Goal: Task Accomplishment & Management: Complete application form

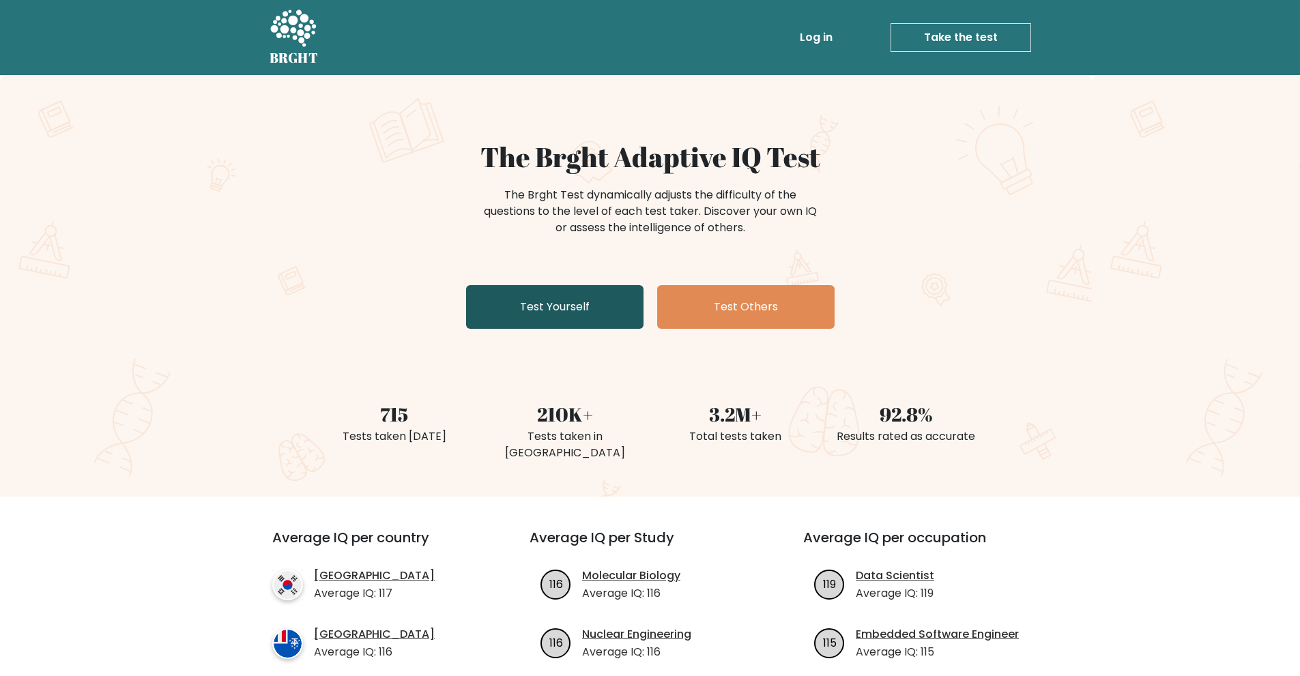
click at [624, 317] on link "Test Yourself" at bounding box center [554, 307] width 177 height 44
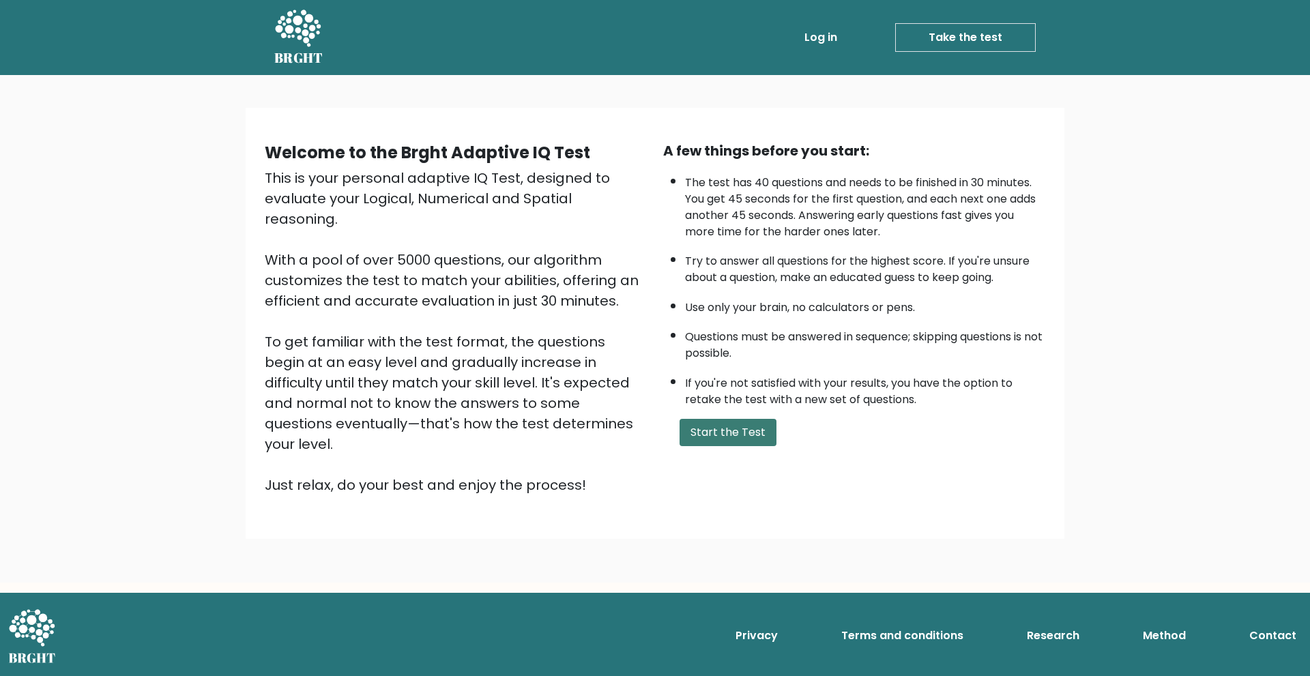
click at [714, 428] on button "Start the Test" at bounding box center [728, 432] width 97 height 27
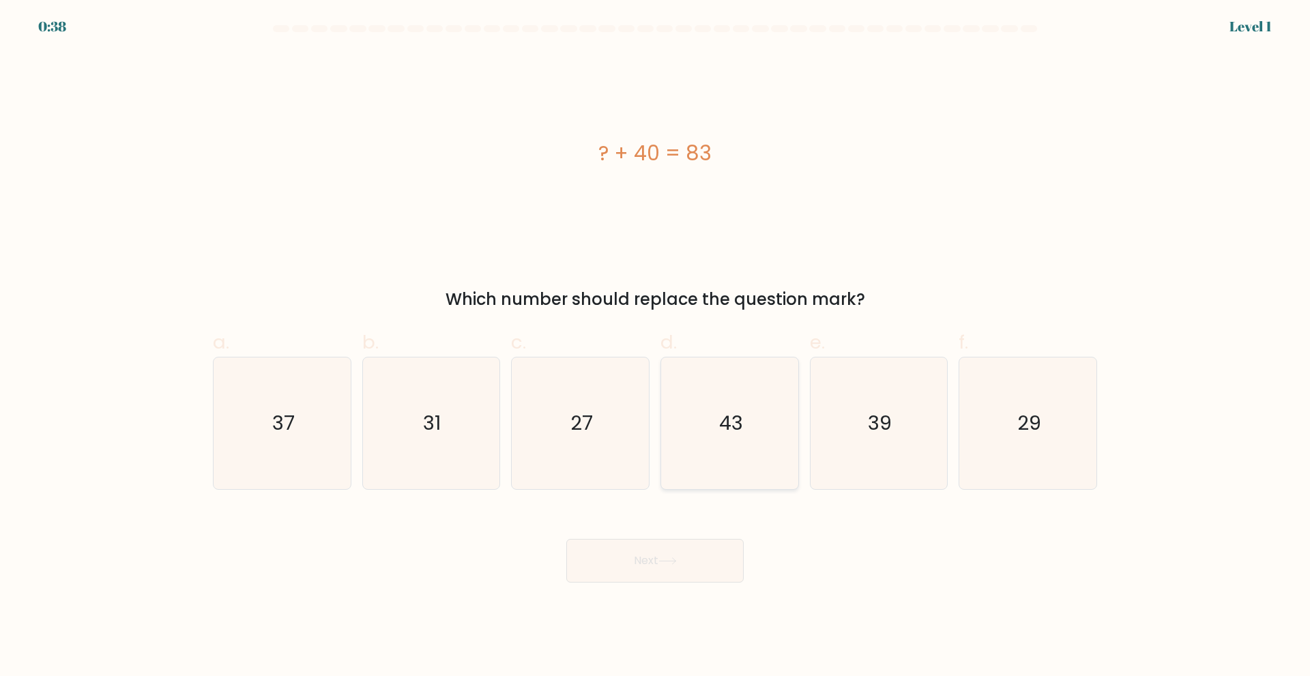
click at [765, 430] on icon "43" at bounding box center [730, 423] width 132 height 132
click at [656, 347] on input "d. 43" at bounding box center [655, 342] width 1 height 9
radio input "true"
click at [684, 571] on button "Next" at bounding box center [654, 561] width 177 height 44
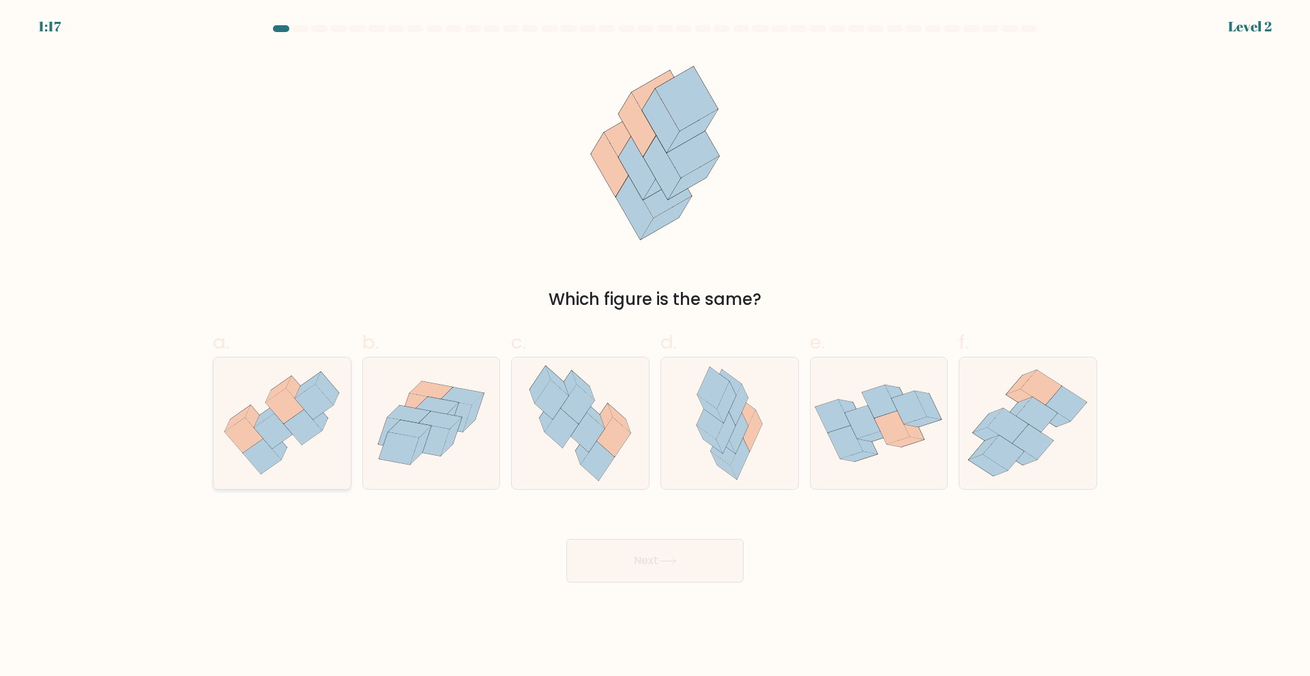
click at [267, 468] on icon at bounding box center [262, 456] width 38 height 35
click at [655, 347] on input "a." at bounding box center [655, 342] width 1 height 9
radio input "true"
click at [660, 569] on button "Next" at bounding box center [654, 561] width 177 height 44
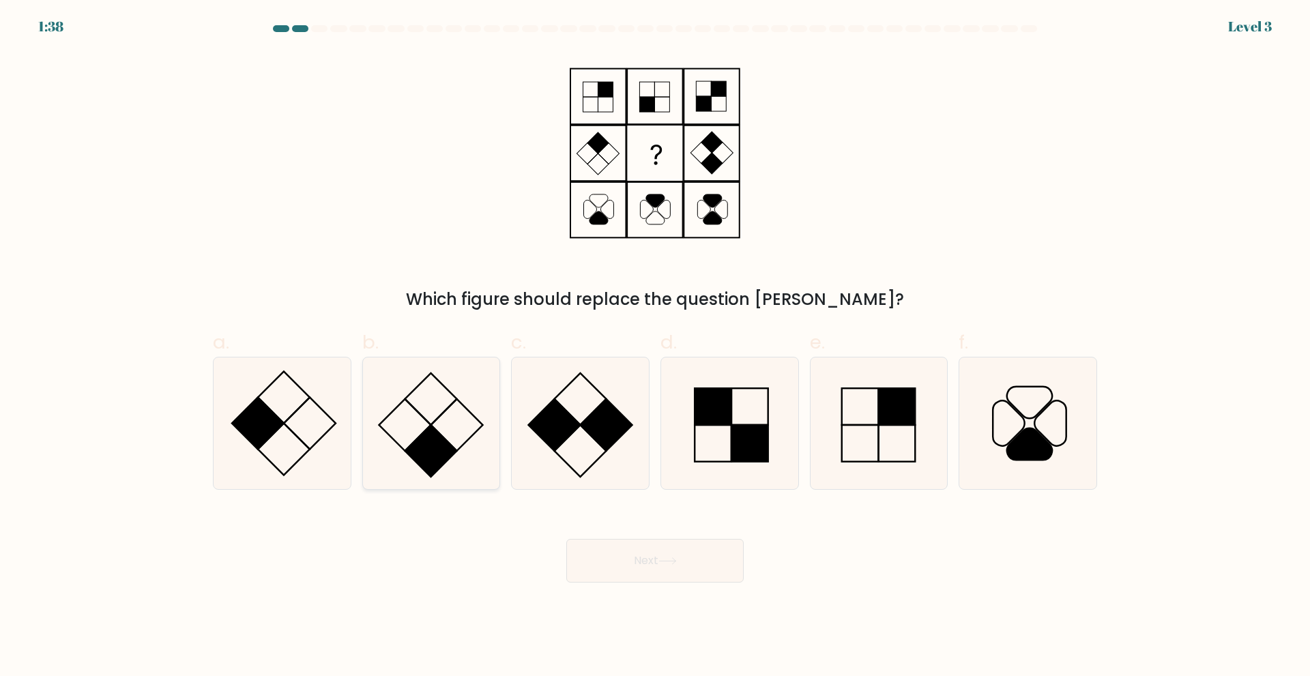
click at [433, 457] on rect at bounding box center [431, 451] width 52 height 52
click at [655, 347] on input "b." at bounding box center [655, 342] width 1 height 9
radio input "true"
click at [613, 551] on button "Next" at bounding box center [654, 561] width 177 height 44
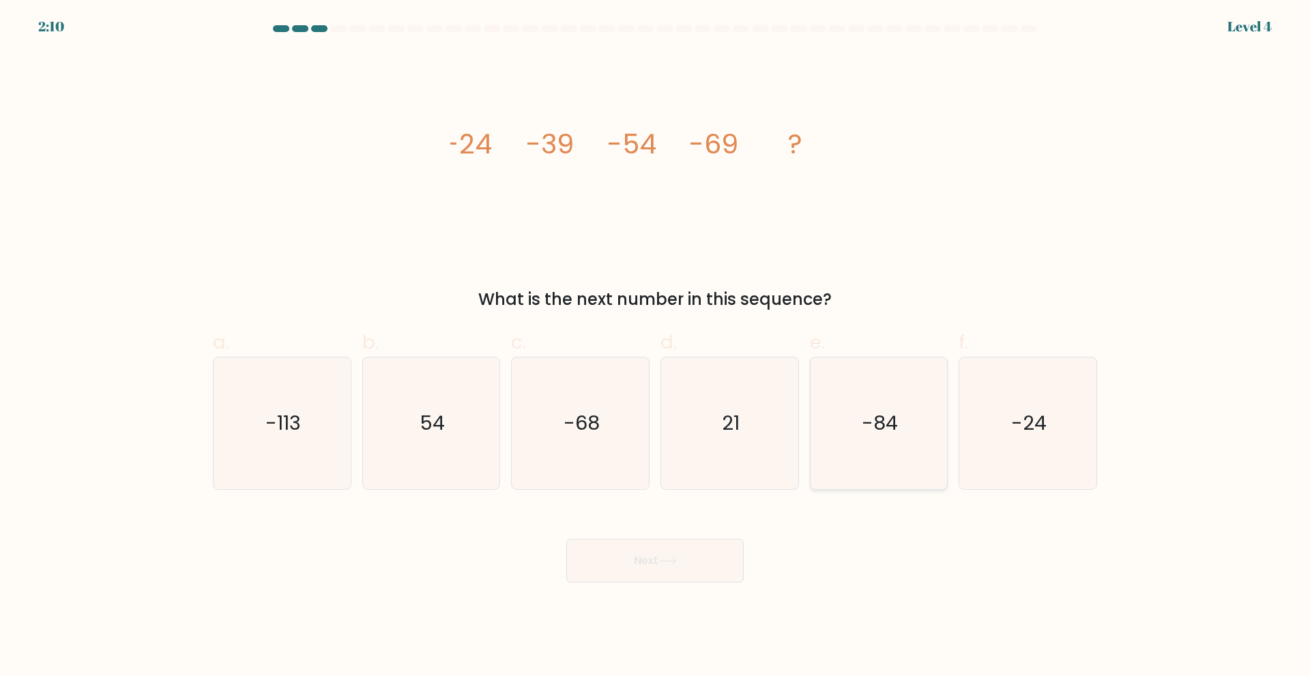
click at [875, 441] on icon "-84" at bounding box center [879, 423] width 132 height 132
click at [656, 347] on input "e. -84" at bounding box center [655, 342] width 1 height 9
radio input "true"
click at [594, 565] on button "Next" at bounding box center [654, 561] width 177 height 44
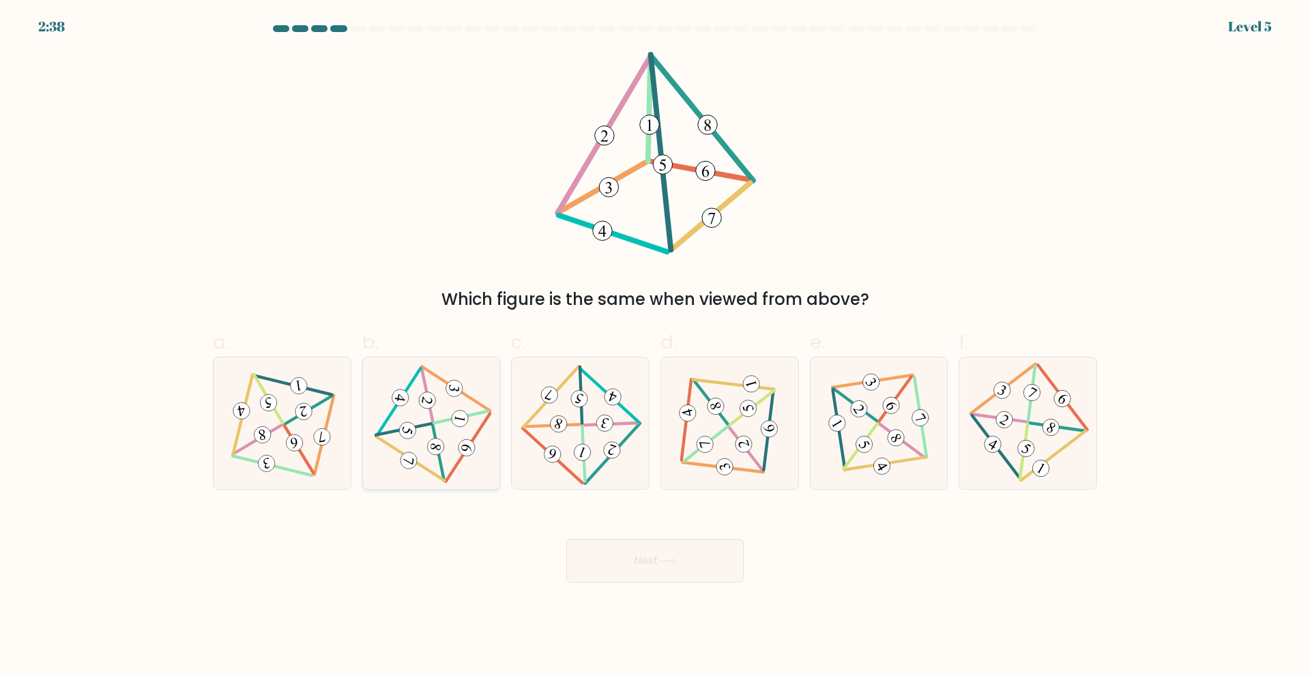
click at [451, 454] on icon at bounding box center [431, 422] width 108 height 105
click at [655, 347] on input "b." at bounding box center [655, 342] width 1 height 9
radio input "true"
click at [654, 557] on button "Next" at bounding box center [654, 561] width 177 height 44
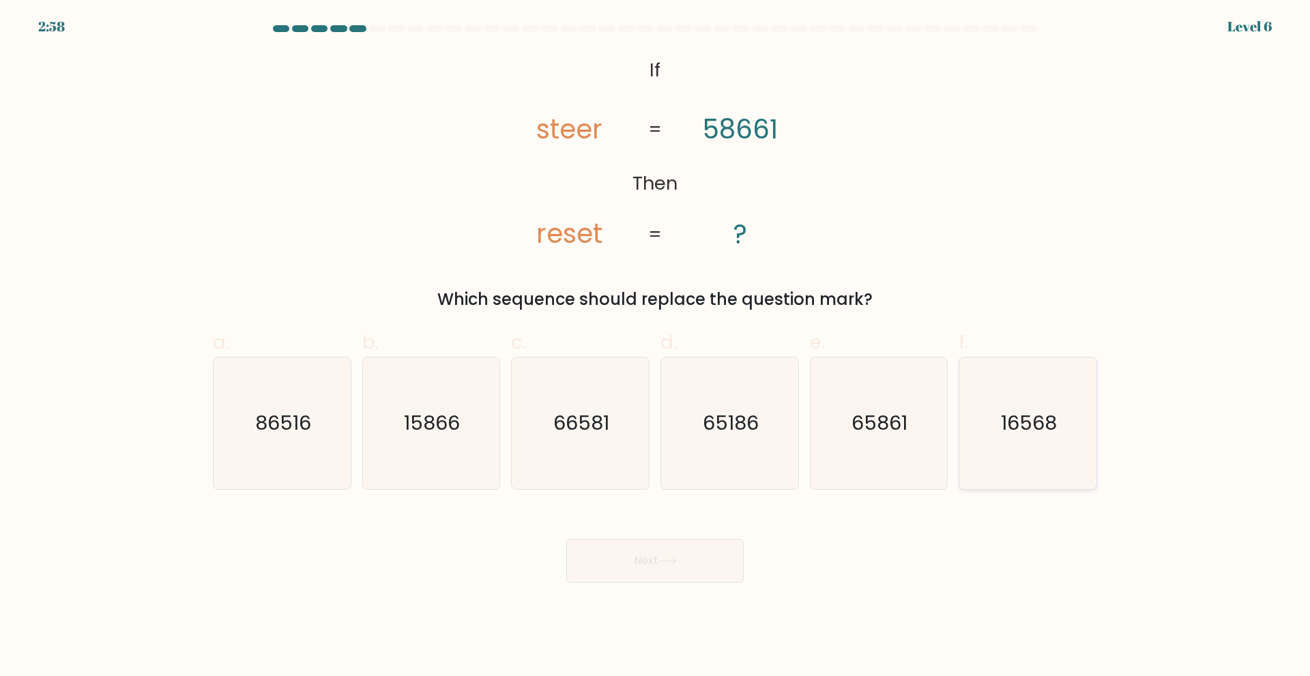
click at [1015, 454] on icon "16568" at bounding box center [1028, 423] width 132 height 132
click at [656, 347] on input "f. 16568" at bounding box center [655, 342] width 1 height 9
radio input "true"
click at [705, 573] on button "Next" at bounding box center [654, 561] width 177 height 44
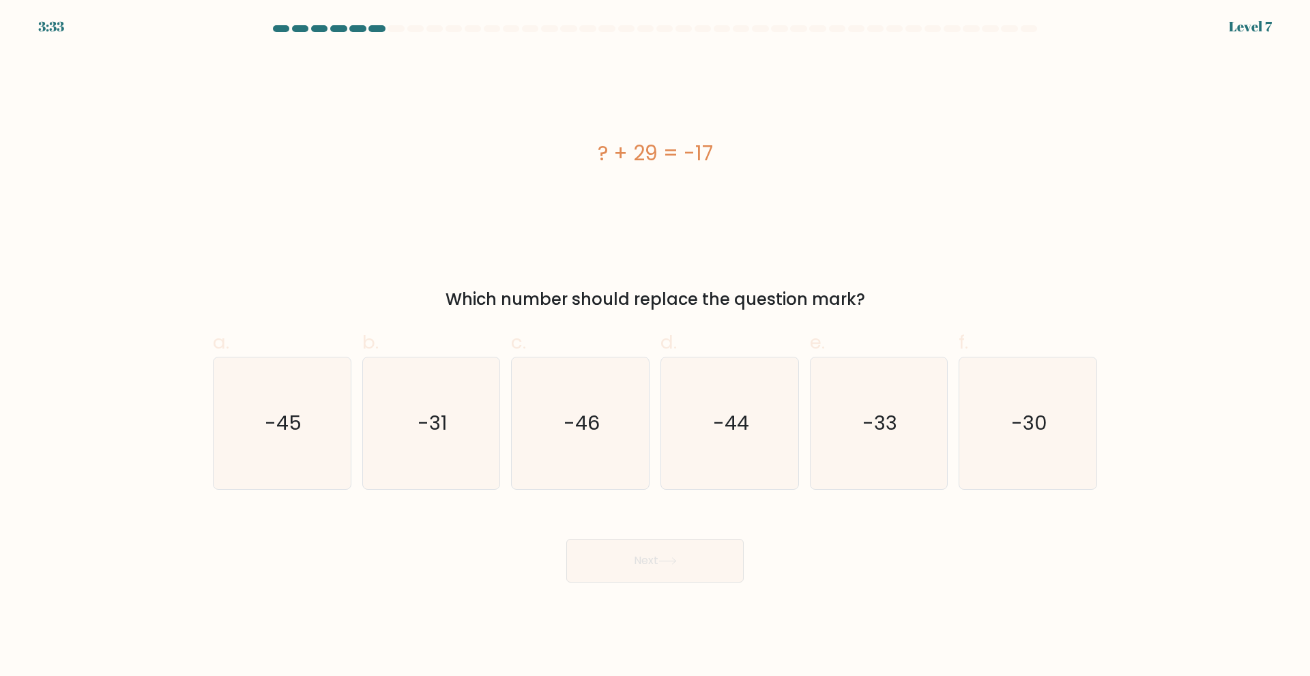
drag, startPoint x: 719, startPoint y: 151, endPoint x: 607, endPoint y: 160, distance: 112.2
click at [572, 161] on div "? + 29 = -17" at bounding box center [655, 153] width 884 height 31
click at [727, 165] on div "? + 29 = -17" at bounding box center [655, 153] width 884 height 31
click at [583, 433] on text "-46" at bounding box center [582, 422] width 36 height 27
click at [655, 347] on input "c. -46" at bounding box center [655, 342] width 1 height 9
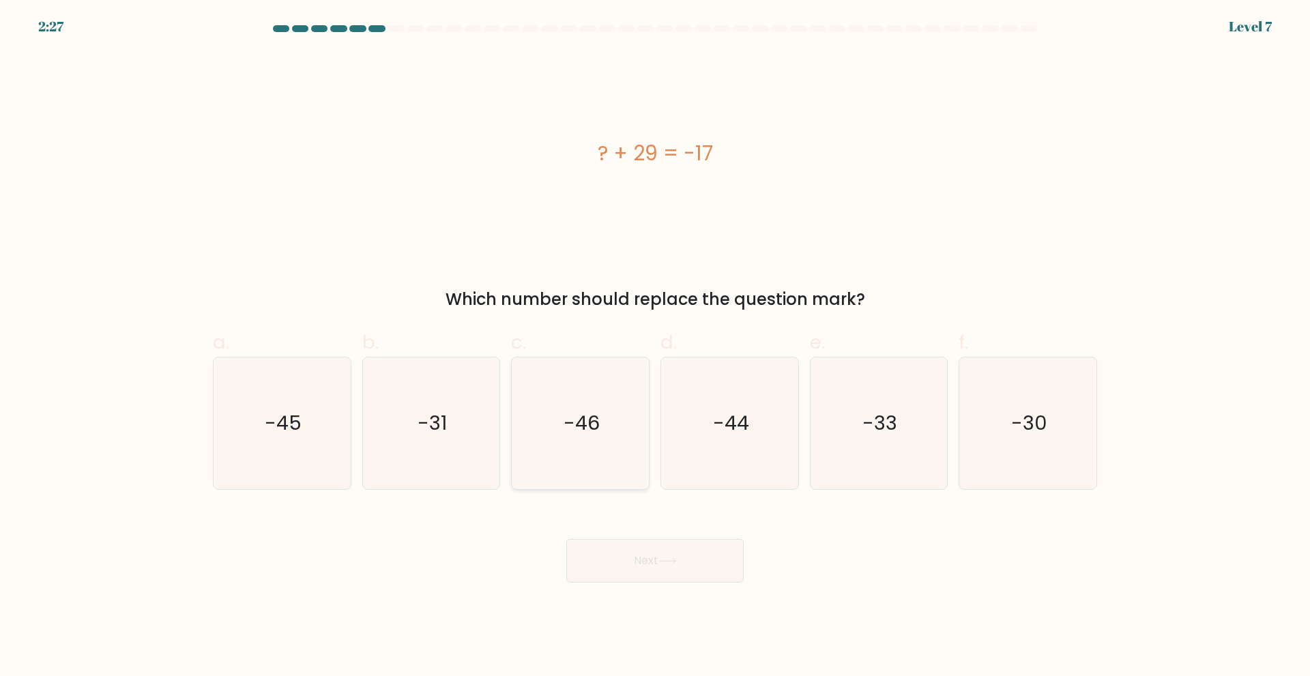
radio input "true"
click at [628, 586] on body "2:26 Level 7 a." at bounding box center [655, 338] width 1310 height 676
click at [634, 568] on button "Next" at bounding box center [654, 561] width 177 height 44
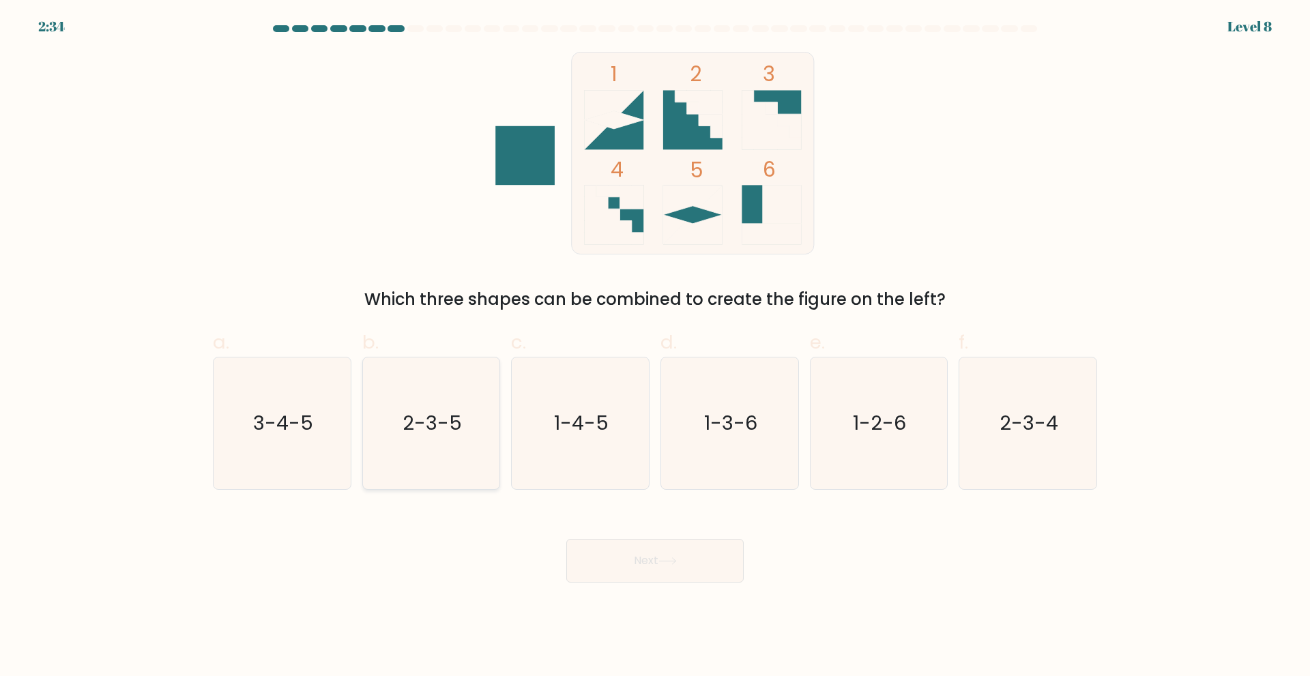
click at [420, 445] on icon "2-3-5" at bounding box center [431, 423] width 132 height 132
click at [655, 347] on input "b. 2-3-5" at bounding box center [655, 342] width 1 height 9
radio input "true"
click at [658, 542] on button "Next" at bounding box center [654, 561] width 177 height 44
click at [667, 560] on icon at bounding box center [667, 561] width 18 height 8
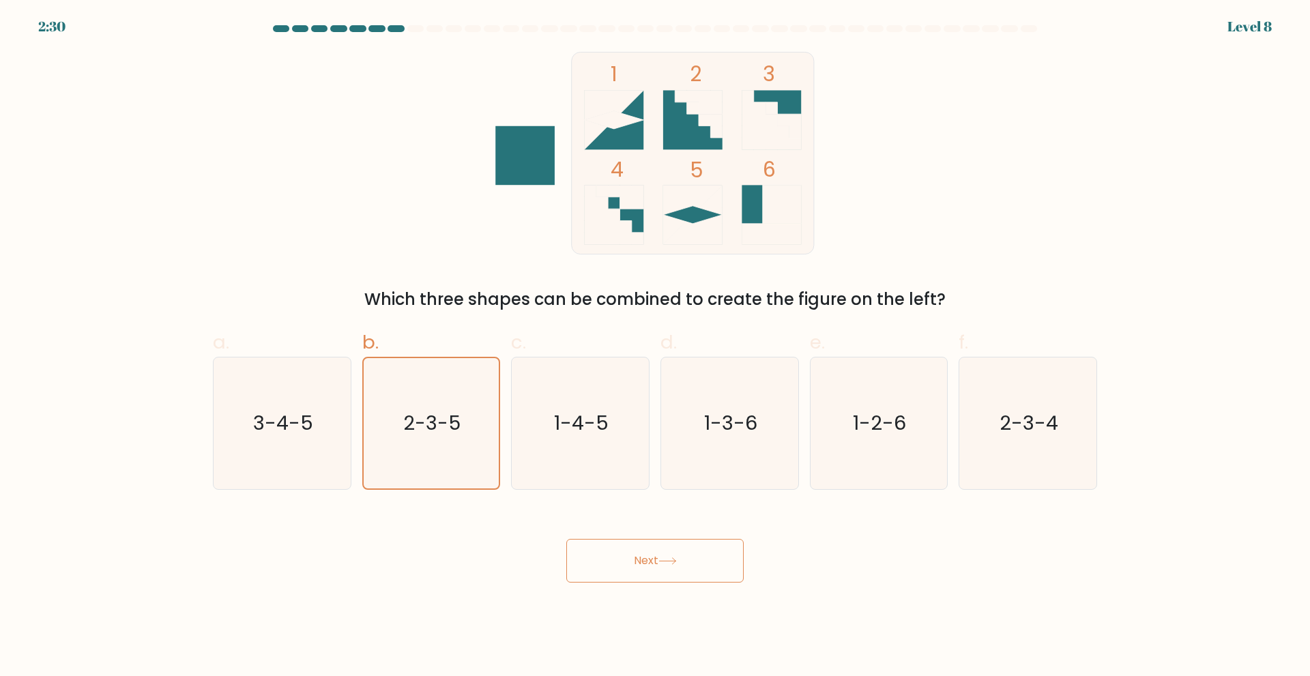
click at [587, 553] on button "Next" at bounding box center [654, 561] width 177 height 44
click at [487, 547] on div "Next" at bounding box center [655, 544] width 901 height 76
click at [578, 557] on button "Next" at bounding box center [654, 561] width 177 height 44
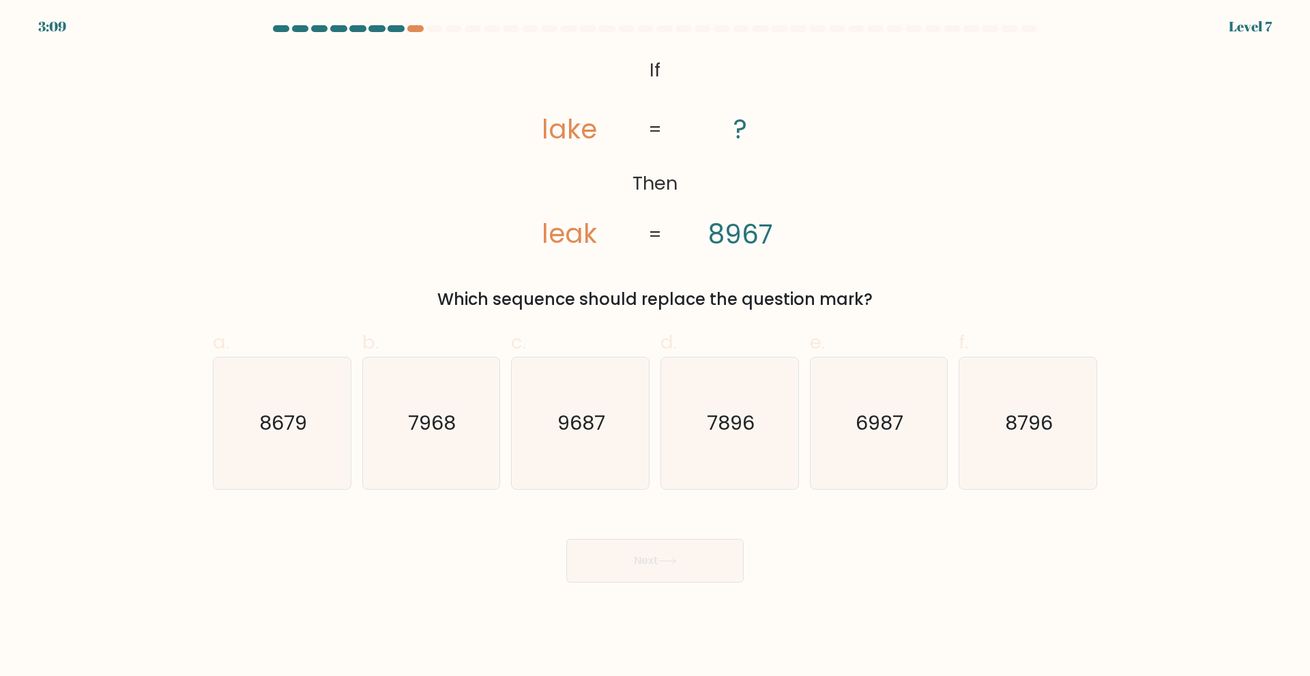
click at [465, 219] on div "@import url('https://fonts.googleapis.com/css?family=Abril+Fatface:400,100,100i…" at bounding box center [655, 182] width 901 height 260
click at [435, 399] on icon "7968" at bounding box center [431, 423] width 132 height 132
click at [655, 347] on input "b. 7968" at bounding box center [655, 342] width 1 height 9
radio input "true"
click at [523, 450] on icon "9687" at bounding box center [580, 423] width 132 height 132
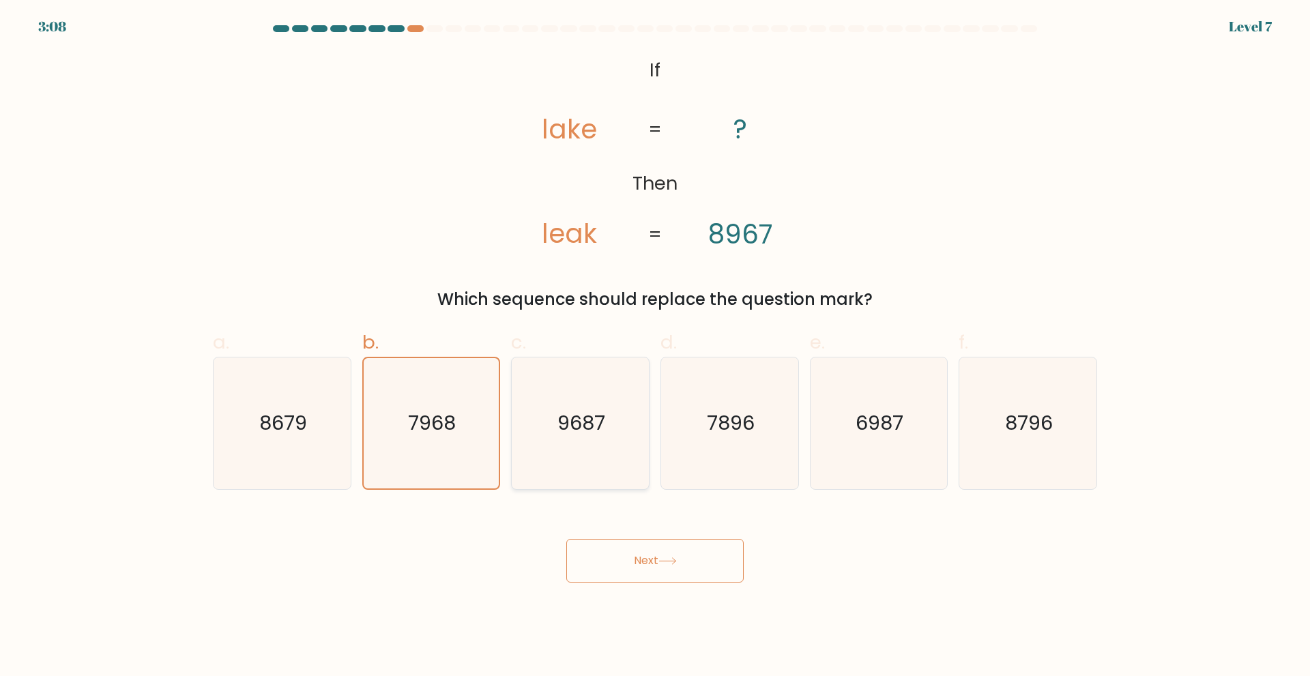
click at [655, 347] on input "c. 9687" at bounding box center [655, 342] width 1 height 9
radio input "true"
click at [375, 553] on div "Next" at bounding box center [655, 544] width 901 height 76
click at [311, 458] on icon "8679" at bounding box center [282, 423] width 132 height 132
click at [655, 347] on input "a. 8679" at bounding box center [655, 342] width 1 height 9
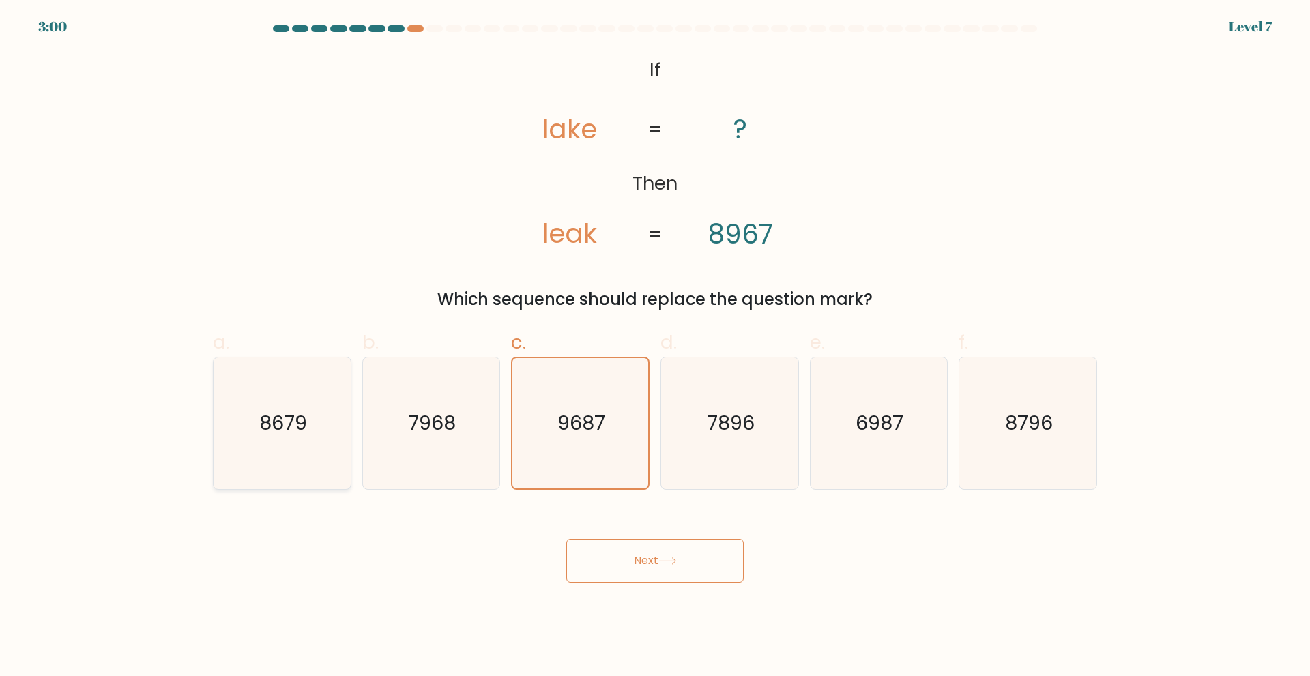
radio input "true"
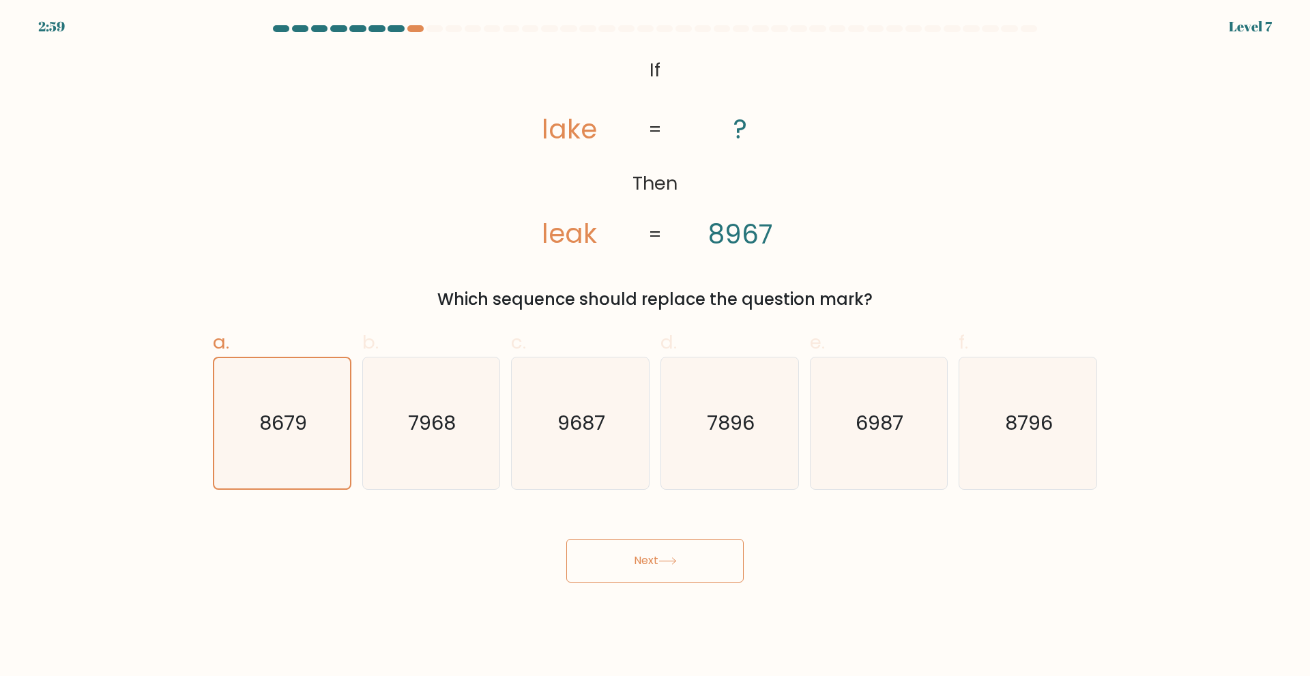
click at [639, 565] on button "Next" at bounding box center [654, 561] width 177 height 44
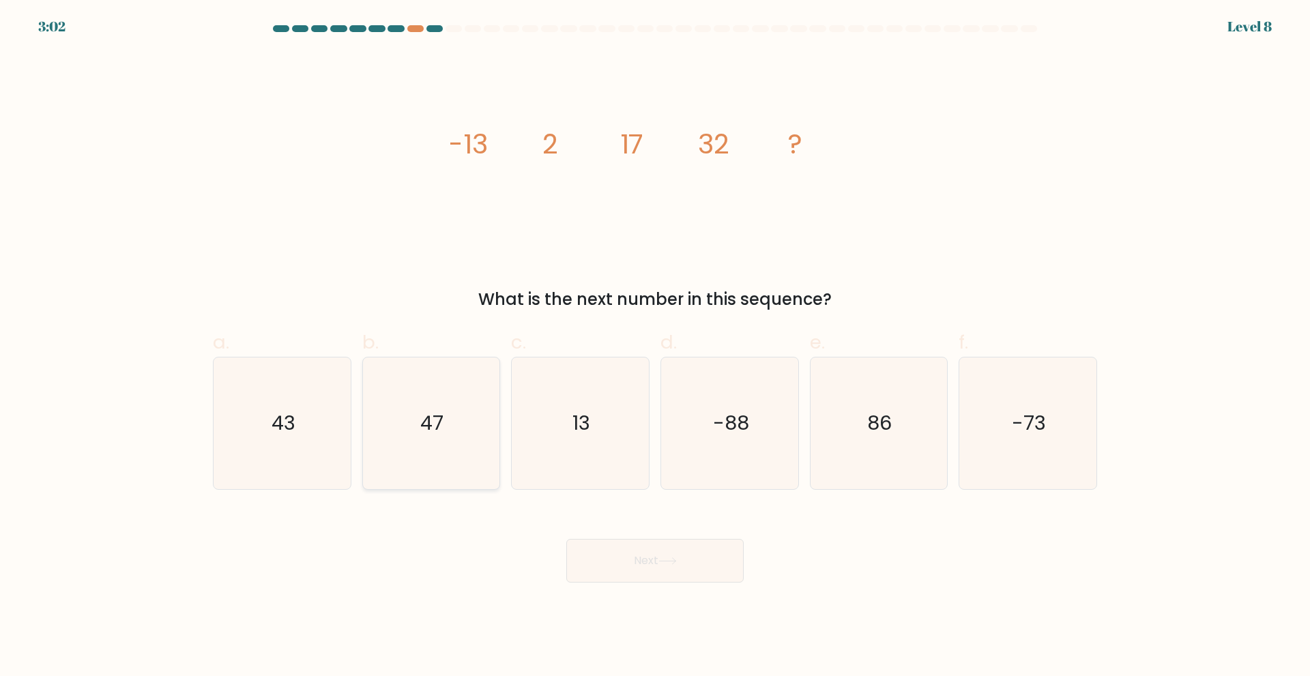
click at [418, 471] on icon "47" at bounding box center [431, 423] width 132 height 132
click at [655, 347] on input "b. 47" at bounding box center [655, 342] width 1 height 9
radio input "true"
click at [627, 574] on button "Next" at bounding box center [654, 561] width 177 height 44
click at [596, 566] on button "Next" at bounding box center [654, 561] width 177 height 44
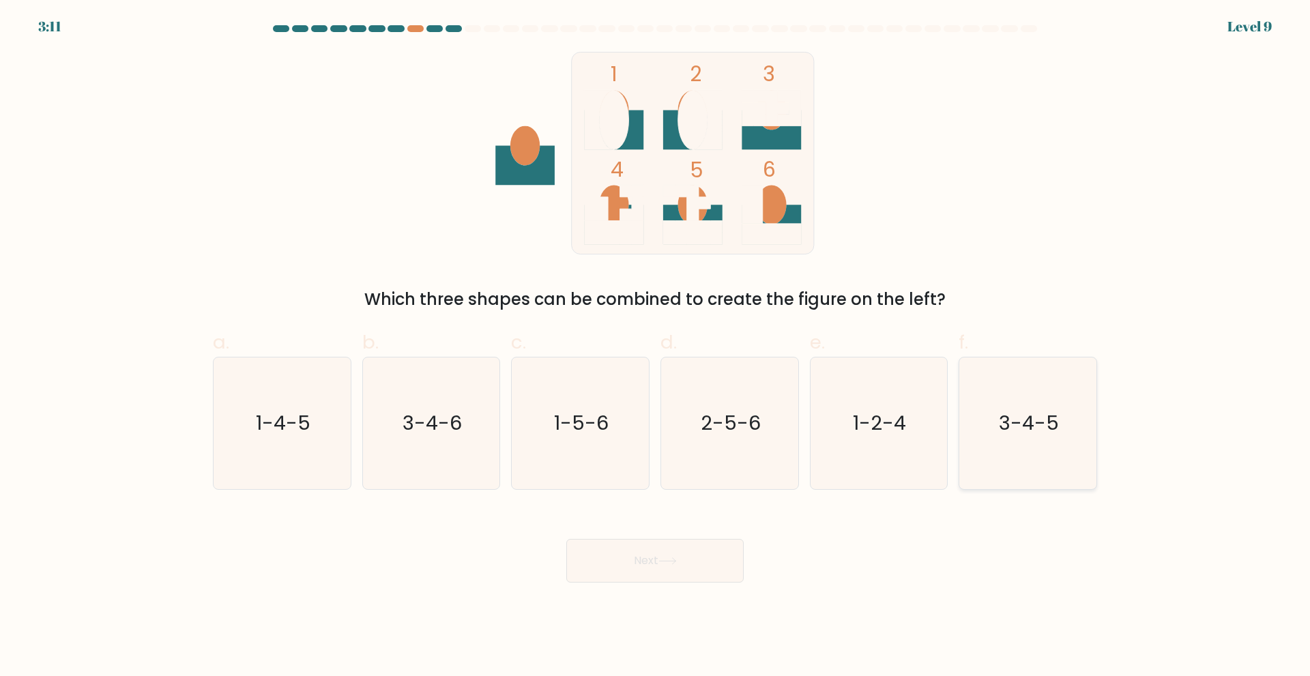
click at [1006, 387] on icon "3-4-5" at bounding box center [1028, 423] width 132 height 132
click at [656, 347] on input "f. 3-4-5" at bounding box center [655, 342] width 1 height 9
radio input "true"
click at [699, 567] on button "Next" at bounding box center [654, 561] width 177 height 44
click at [610, 565] on button "Next" at bounding box center [654, 561] width 177 height 44
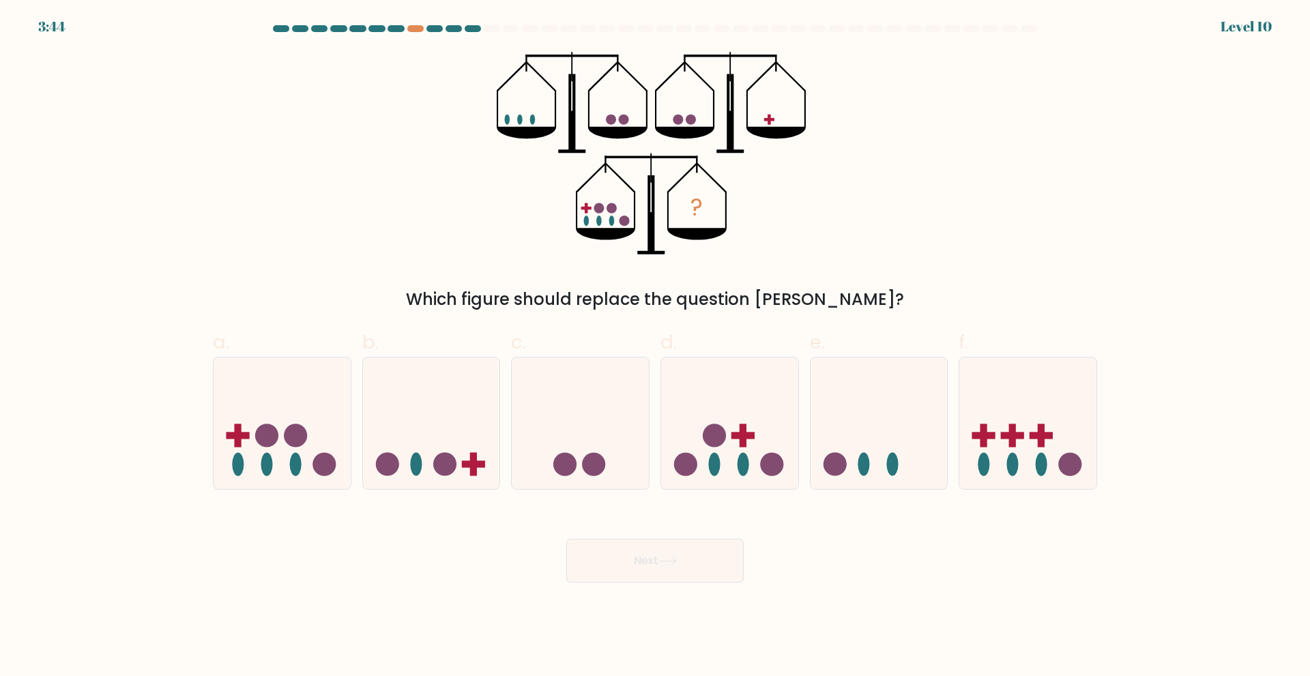
click at [415, 557] on div "Next" at bounding box center [655, 544] width 901 height 76
click at [273, 418] on icon at bounding box center [282, 422] width 137 height 113
click at [655, 347] on input "a." at bounding box center [655, 342] width 1 height 9
radio input "true"
click at [647, 564] on button "Next" at bounding box center [654, 561] width 177 height 44
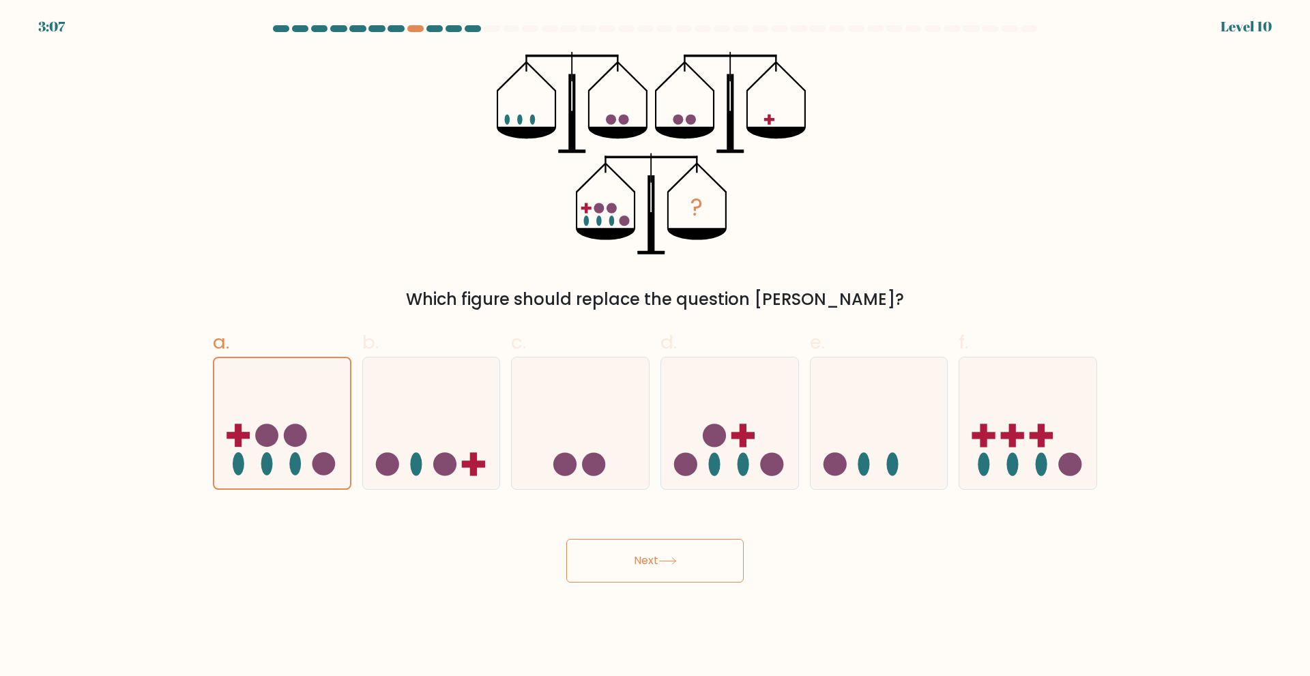
click at [675, 563] on icon at bounding box center [667, 561] width 18 height 8
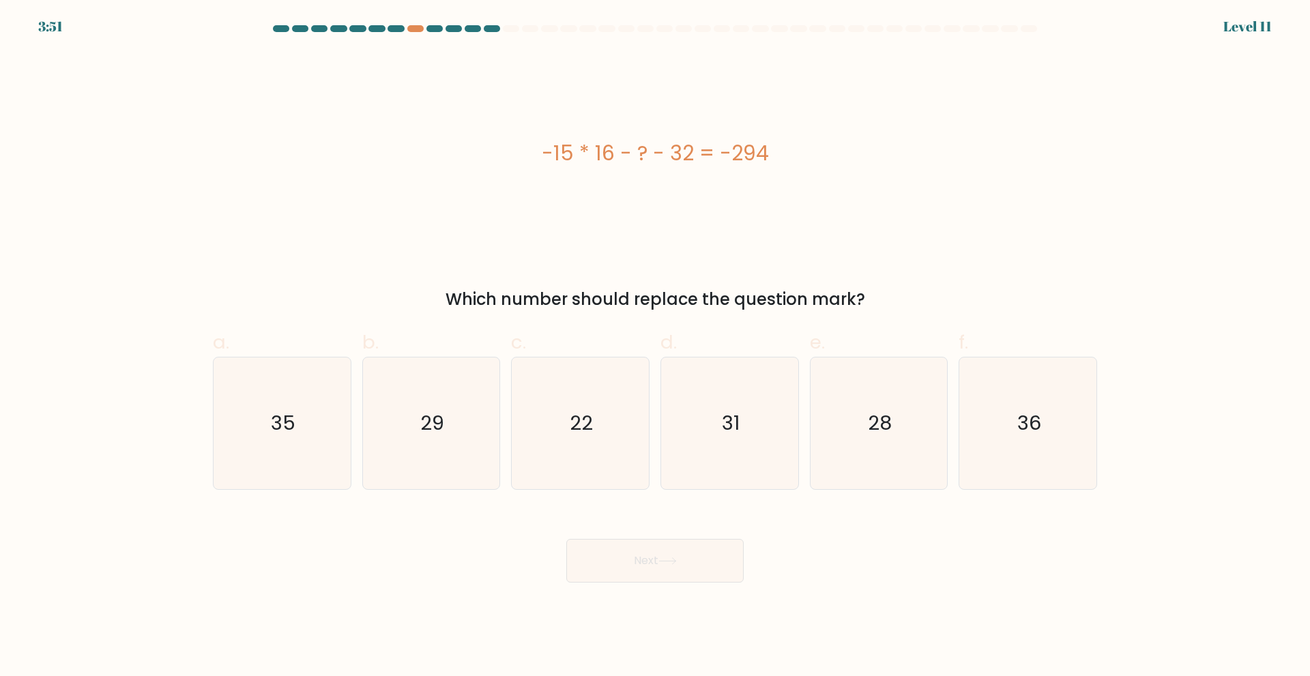
click at [491, 564] on div "Next" at bounding box center [655, 544] width 901 height 76
drag, startPoint x: 796, startPoint y: 299, endPoint x: 586, endPoint y: 148, distance: 258.1
click at [532, 150] on div "-15 * 16 - ? - 32 = -294 Which number should replace the question mark?" at bounding box center [655, 182] width 901 height 260
copy div "-15 * 16 - ? - 32 = -294 Which number should replace the question mark?"
click at [542, 414] on icon "22" at bounding box center [580, 423] width 132 height 132
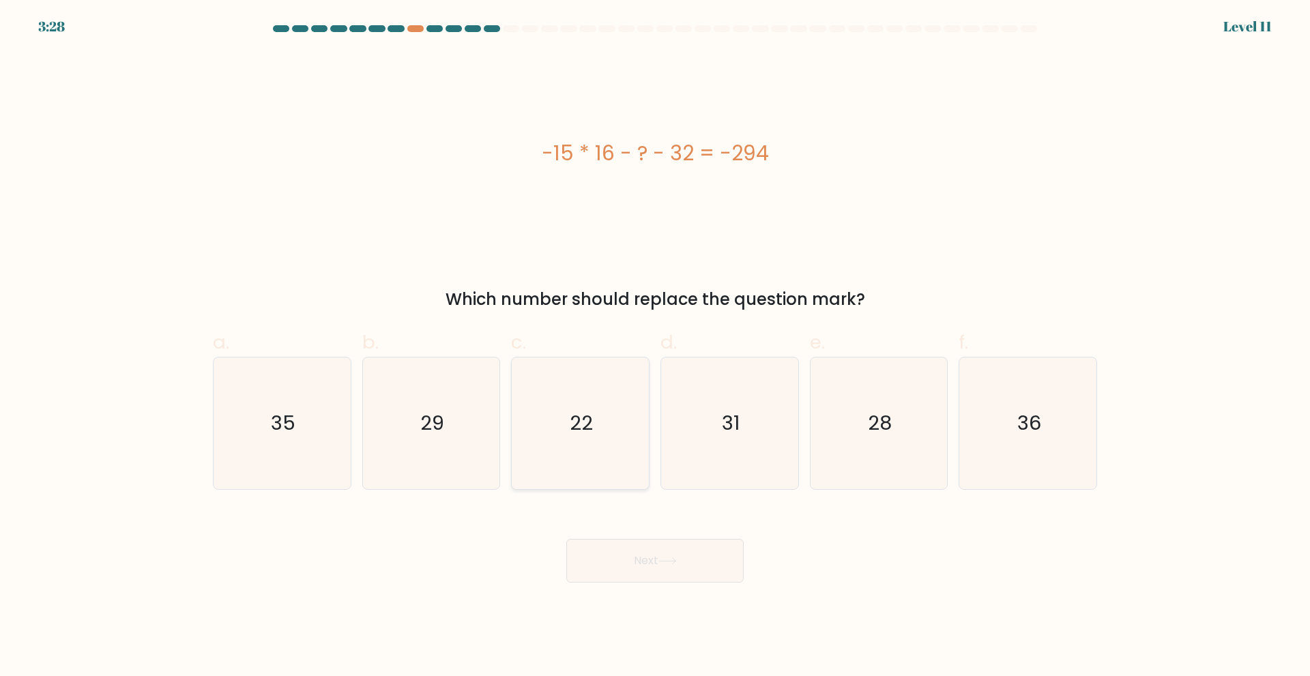
click at [655, 347] on input "c. 22" at bounding box center [655, 342] width 1 height 9
radio input "true"
click at [637, 552] on button "Next" at bounding box center [654, 561] width 177 height 44
click at [667, 559] on icon at bounding box center [667, 561] width 18 height 8
click at [602, 555] on button "Next" at bounding box center [654, 561] width 177 height 44
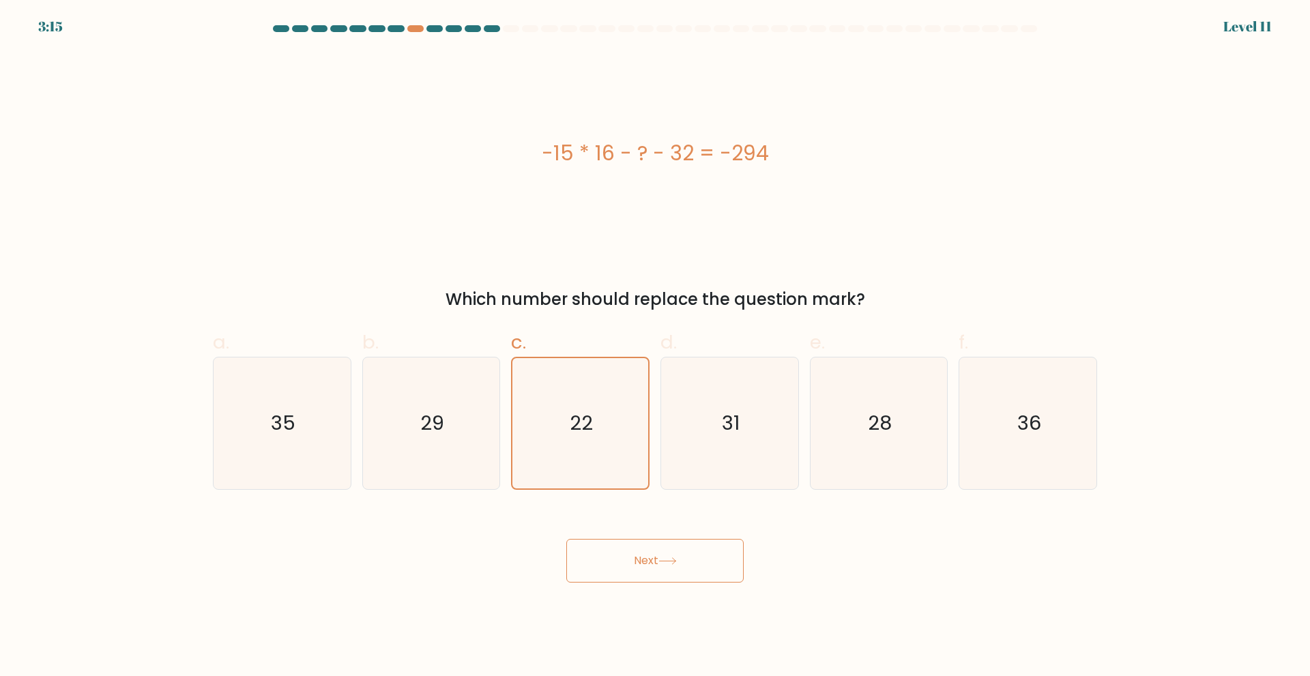
click at [487, 585] on body "3:15 Level 11" at bounding box center [655, 338] width 1310 height 676
click at [611, 556] on button "Next" at bounding box center [654, 561] width 177 height 44
click at [594, 386] on icon "22" at bounding box center [580, 423] width 130 height 130
click at [655, 347] on input "c. 22" at bounding box center [655, 342] width 1 height 9
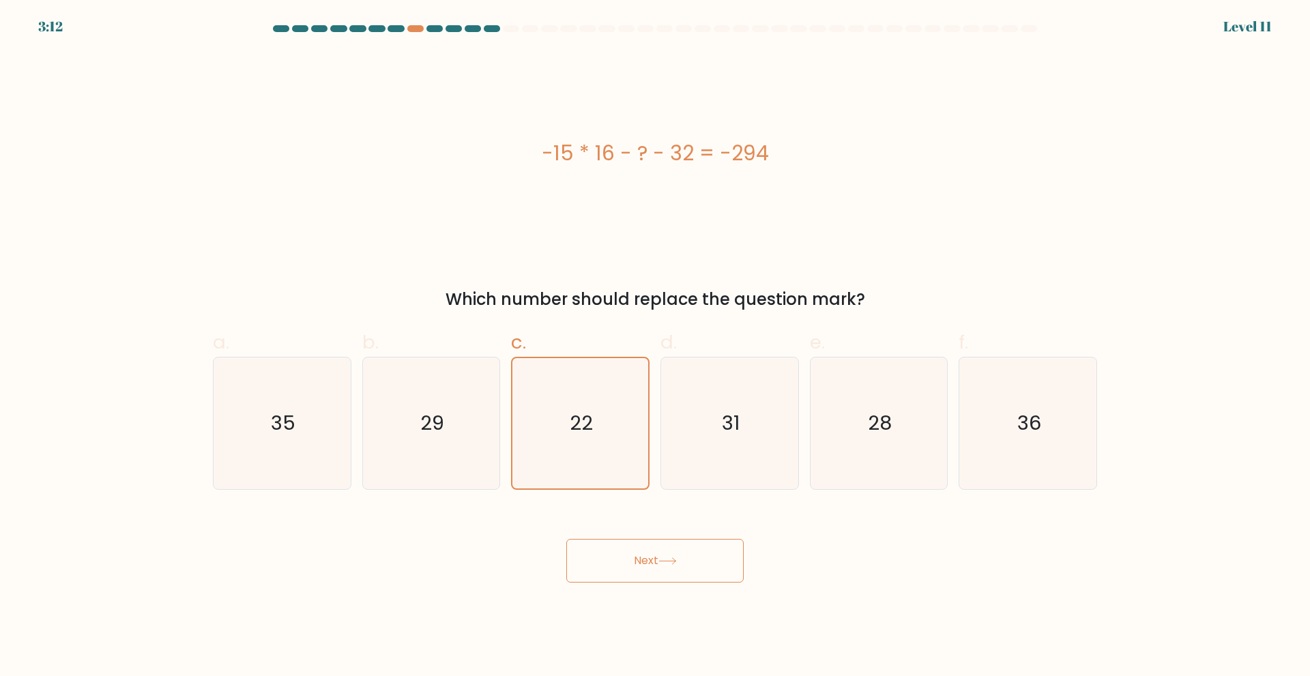
click at [656, 580] on button "Next" at bounding box center [654, 561] width 177 height 44
click at [657, 577] on button "Next" at bounding box center [654, 561] width 177 height 44
click at [501, 553] on div "Next" at bounding box center [655, 544] width 901 height 76
click at [623, 550] on button "Next" at bounding box center [654, 561] width 177 height 44
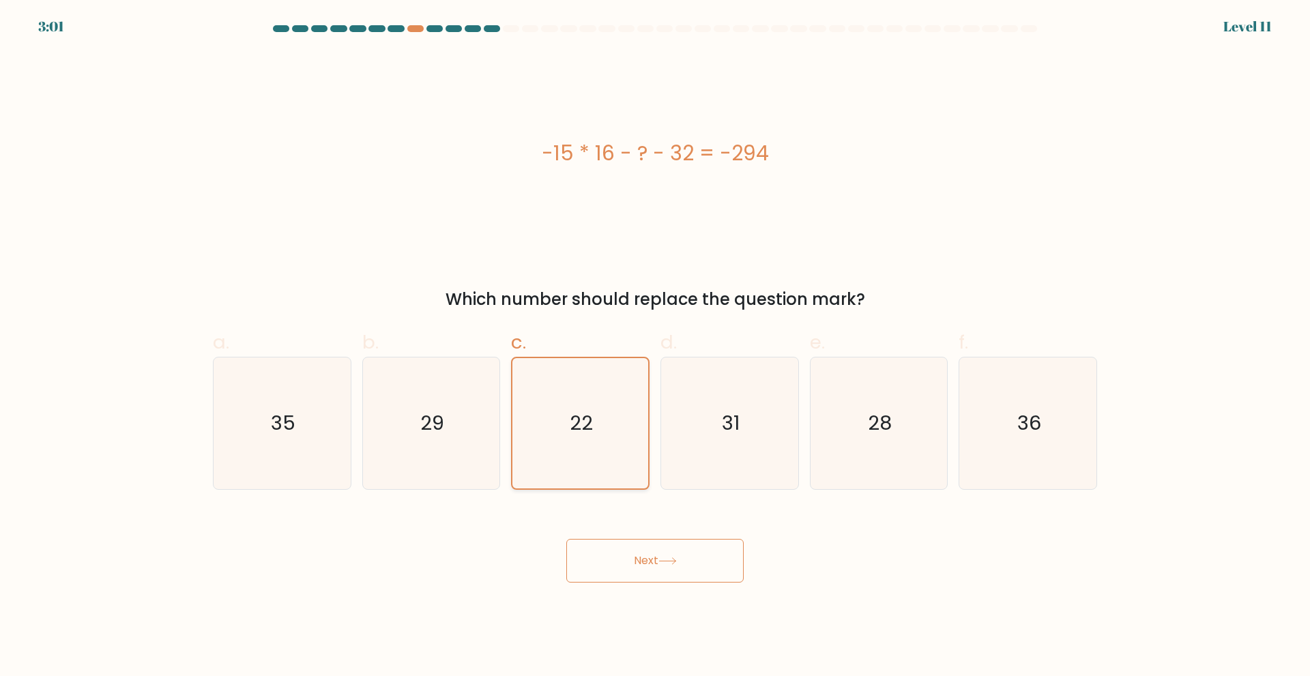
click at [570, 377] on icon "22" at bounding box center [580, 423] width 130 height 130
click at [655, 347] on input "c. 22" at bounding box center [655, 342] width 1 height 9
click at [420, 287] on div "Which number should replace the question mark?" at bounding box center [655, 299] width 868 height 25
click at [534, 383] on icon "22" at bounding box center [580, 423] width 130 height 130
click at [655, 347] on input "c. 22" at bounding box center [655, 342] width 1 height 9
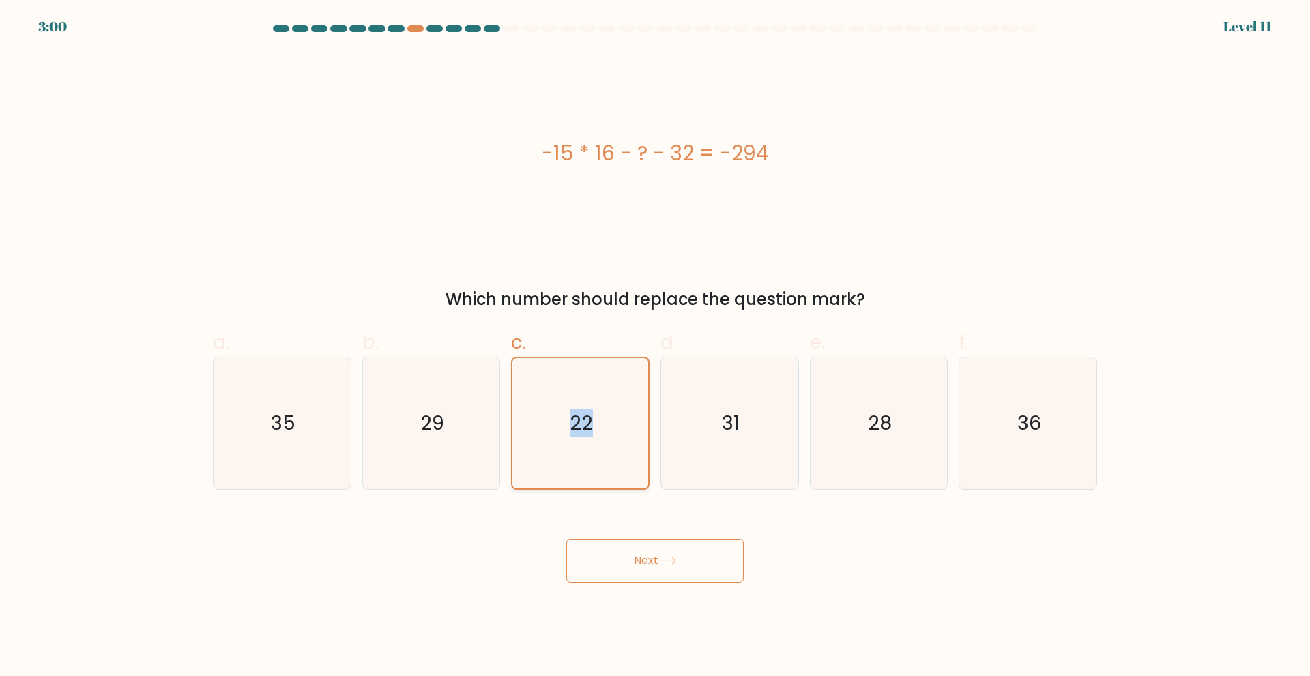
click at [534, 383] on icon "22" at bounding box center [580, 423] width 130 height 130
click at [655, 347] on input "c. 22" at bounding box center [655, 342] width 1 height 9
click at [495, 207] on div "-15 * 16 - ? - 32 = -294" at bounding box center [655, 153] width 884 height 203
click at [500, 21] on div "2:59 Level 11" at bounding box center [655, 18] width 1310 height 37
click at [562, 430] on icon "22" at bounding box center [580, 423] width 130 height 130
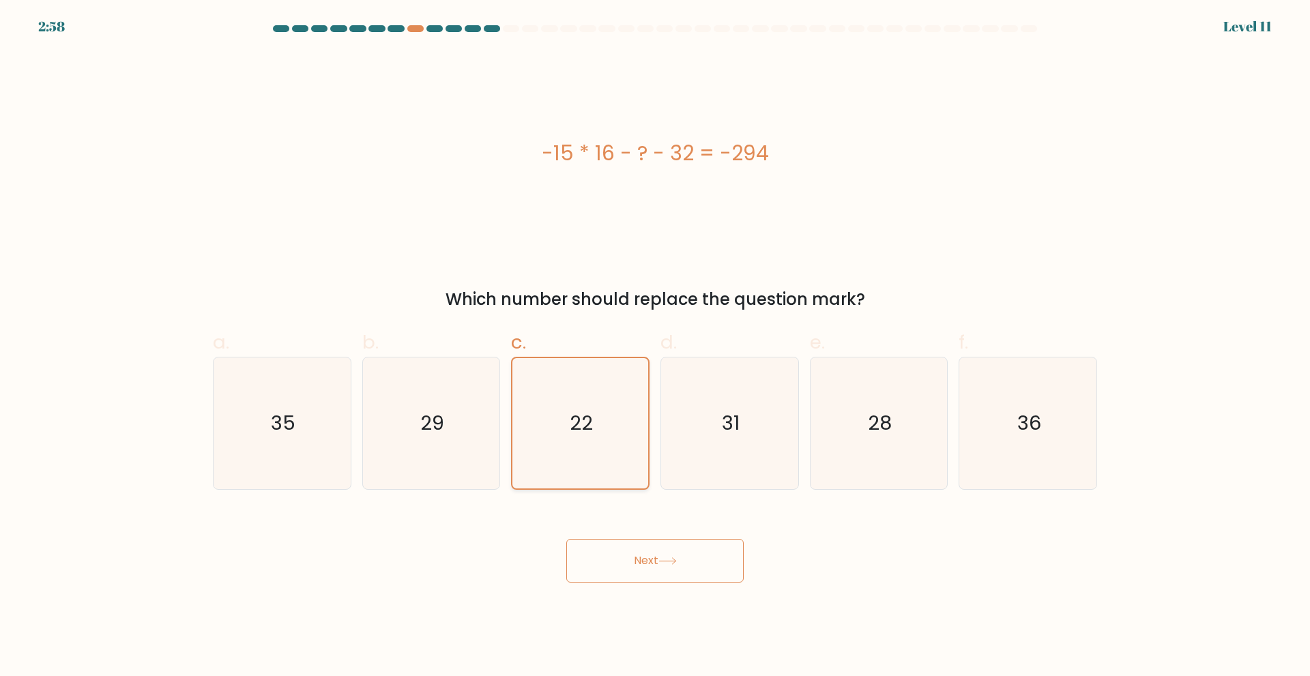
click at [655, 347] on input "c. 22" at bounding box center [655, 342] width 1 height 9
drag, startPoint x: 562, startPoint y: 430, endPoint x: 632, endPoint y: 521, distance: 114.8
click at [564, 433] on icon "22" at bounding box center [580, 423] width 130 height 130
click at [655, 347] on input "c. 22" at bounding box center [655, 342] width 1 height 9
drag, startPoint x: 679, startPoint y: 593, endPoint x: 678, endPoint y: 580, distance: 13.0
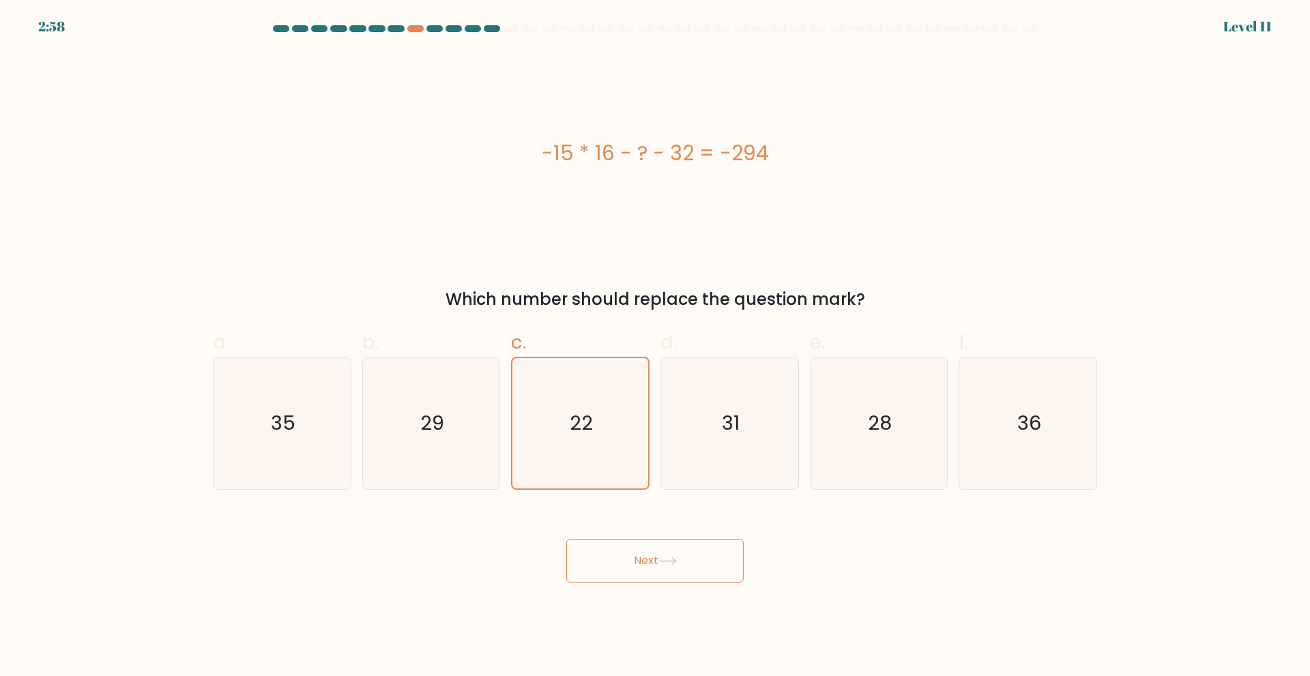
click at [679, 591] on body "2:58 Level 11" at bounding box center [655, 338] width 1310 height 676
click at [673, 554] on button "Next" at bounding box center [654, 561] width 177 height 44
click at [673, 553] on button "Next" at bounding box center [654, 561] width 177 height 44
